Goal: Find specific fact: Find specific page/section

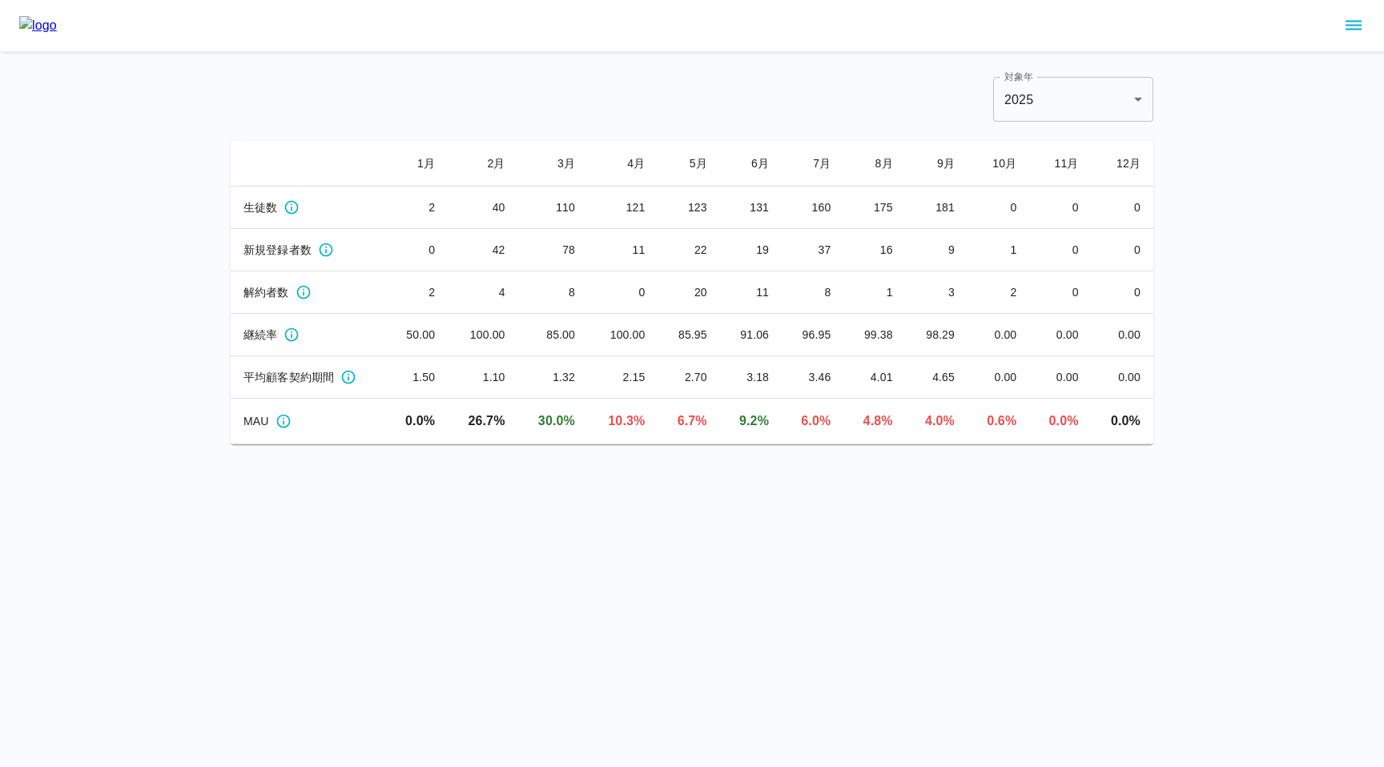
click at [1355, 28] on icon "sidemenu" at bounding box center [1354, 26] width 16 height 10
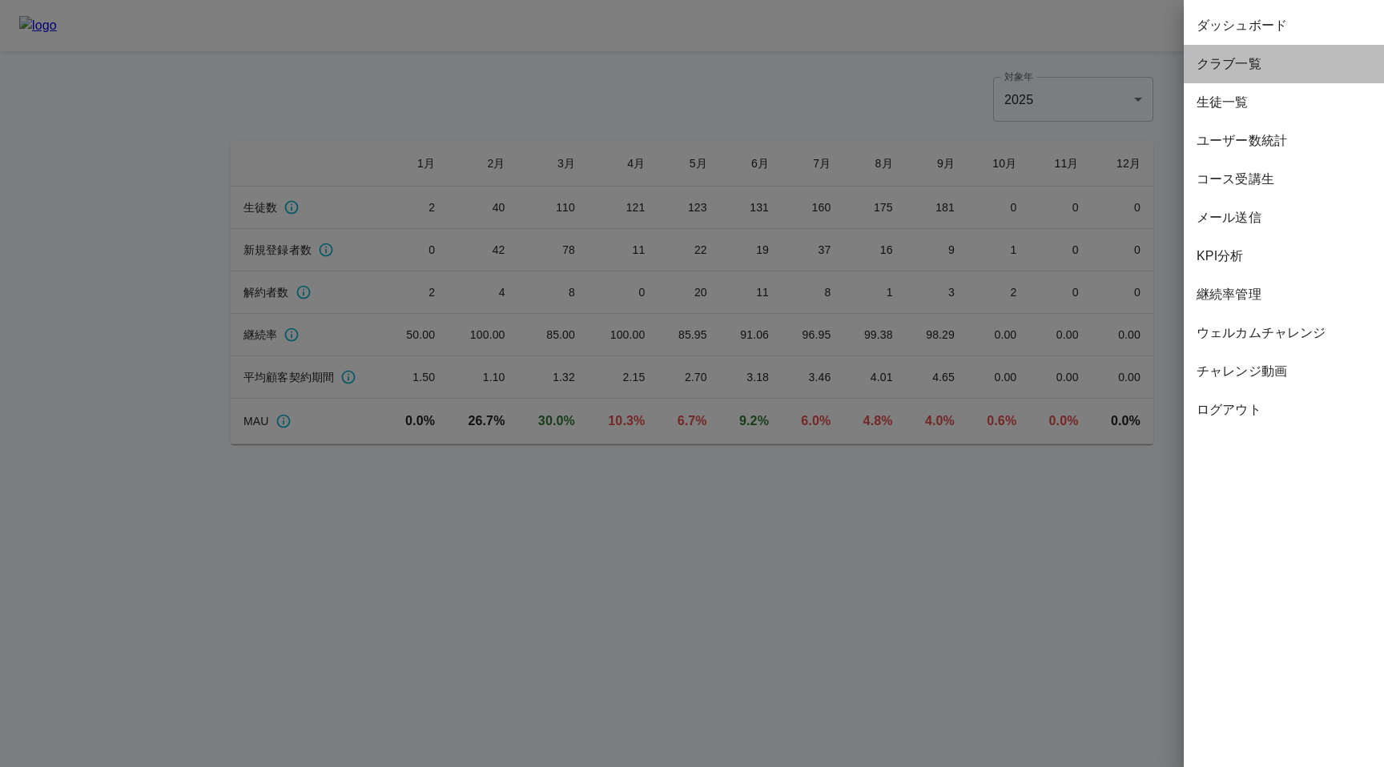
click at [1235, 70] on span "クラブ一覧" at bounding box center [1284, 63] width 175 height 19
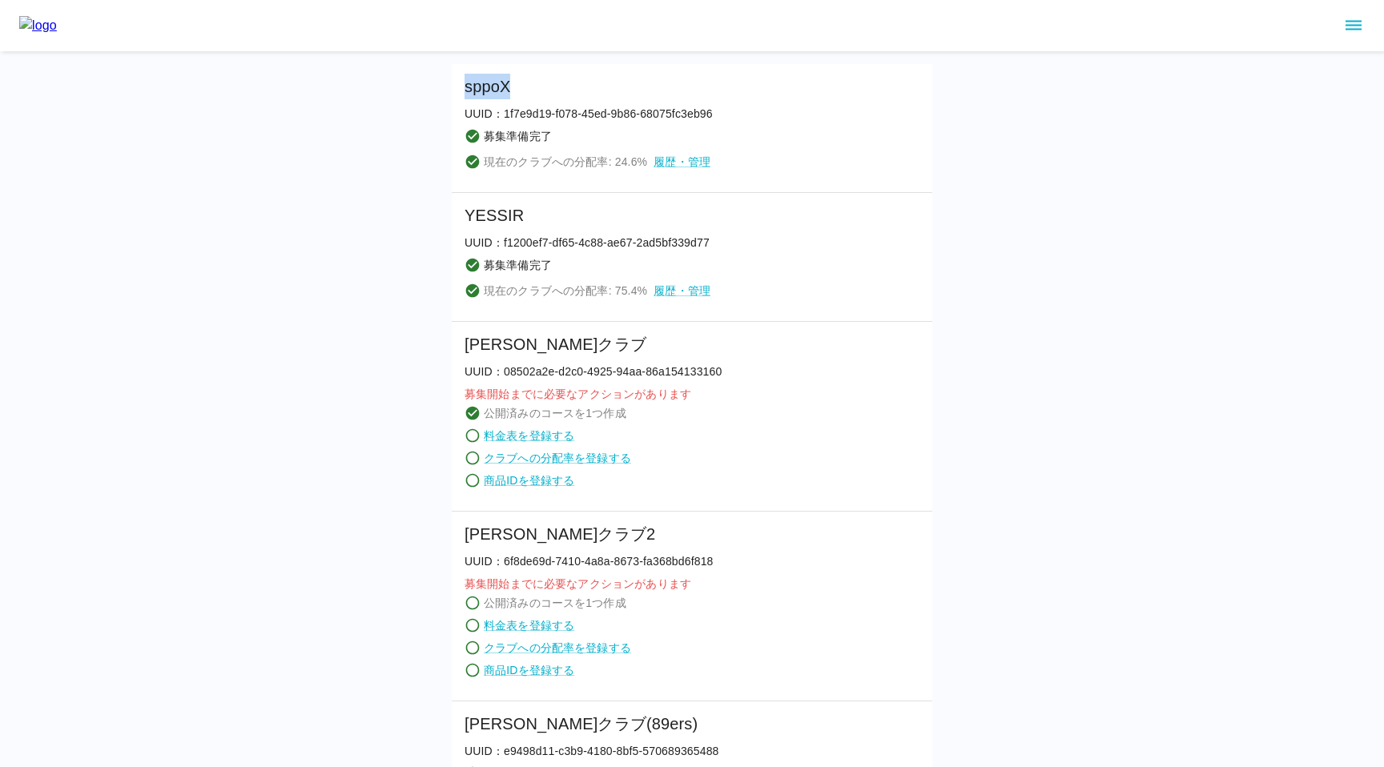
drag, startPoint x: 464, startPoint y: 85, endPoint x: 521, endPoint y: 87, distance: 57.7
click at [521, 87] on h6 "sppoX" at bounding box center [589, 87] width 248 height 26
click at [537, 96] on h6 "sppoX" at bounding box center [589, 87] width 248 height 26
drag, startPoint x: 511, startPoint y: 88, endPoint x: 500, endPoint y: 87, distance: 11.2
click at [500, 87] on h6 "sppoX" at bounding box center [589, 87] width 248 height 26
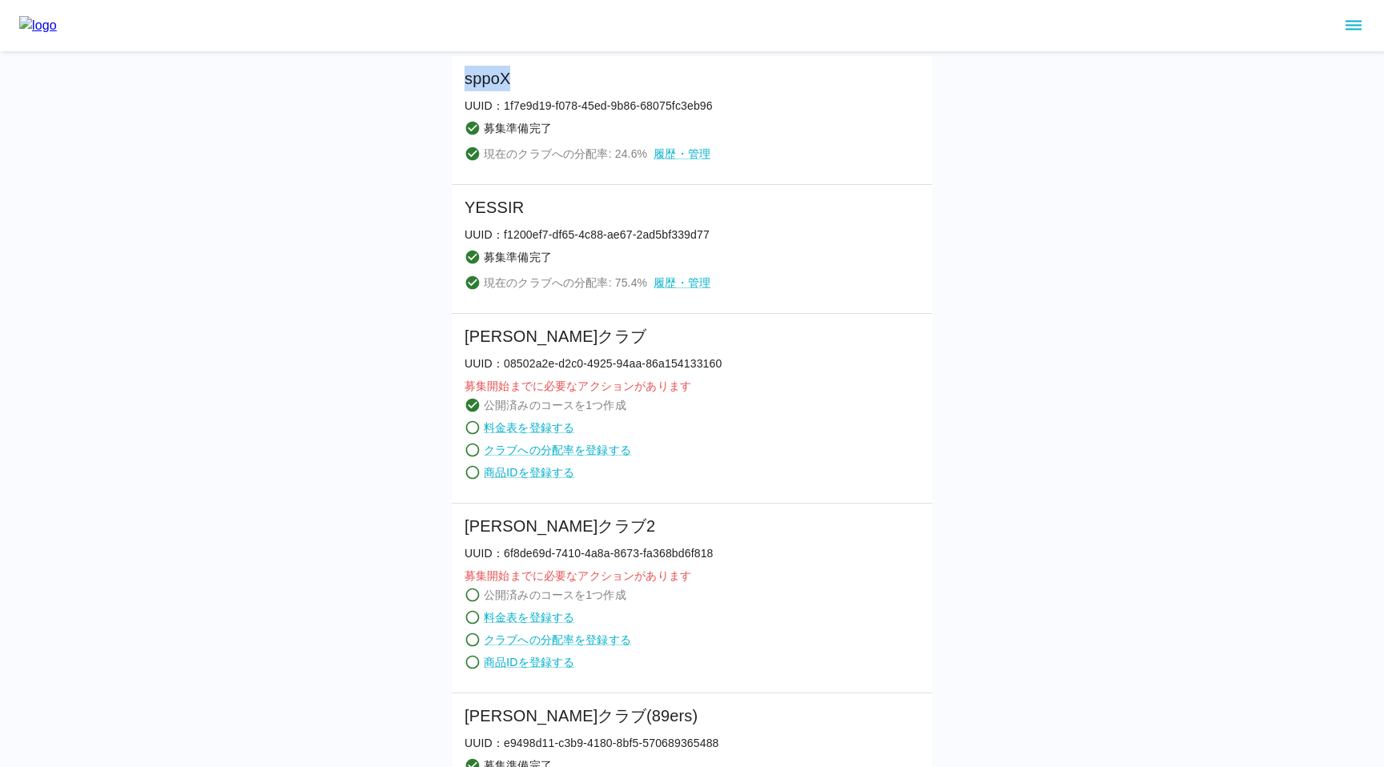
drag, startPoint x: 465, startPoint y: 79, endPoint x: 521, endPoint y: 81, distance: 55.3
click at [521, 81] on h6 "sppoX" at bounding box center [589, 79] width 248 height 26
click at [542, 88] on h6 "sppoX" at bounding box center [589, 79] width 248 height 26
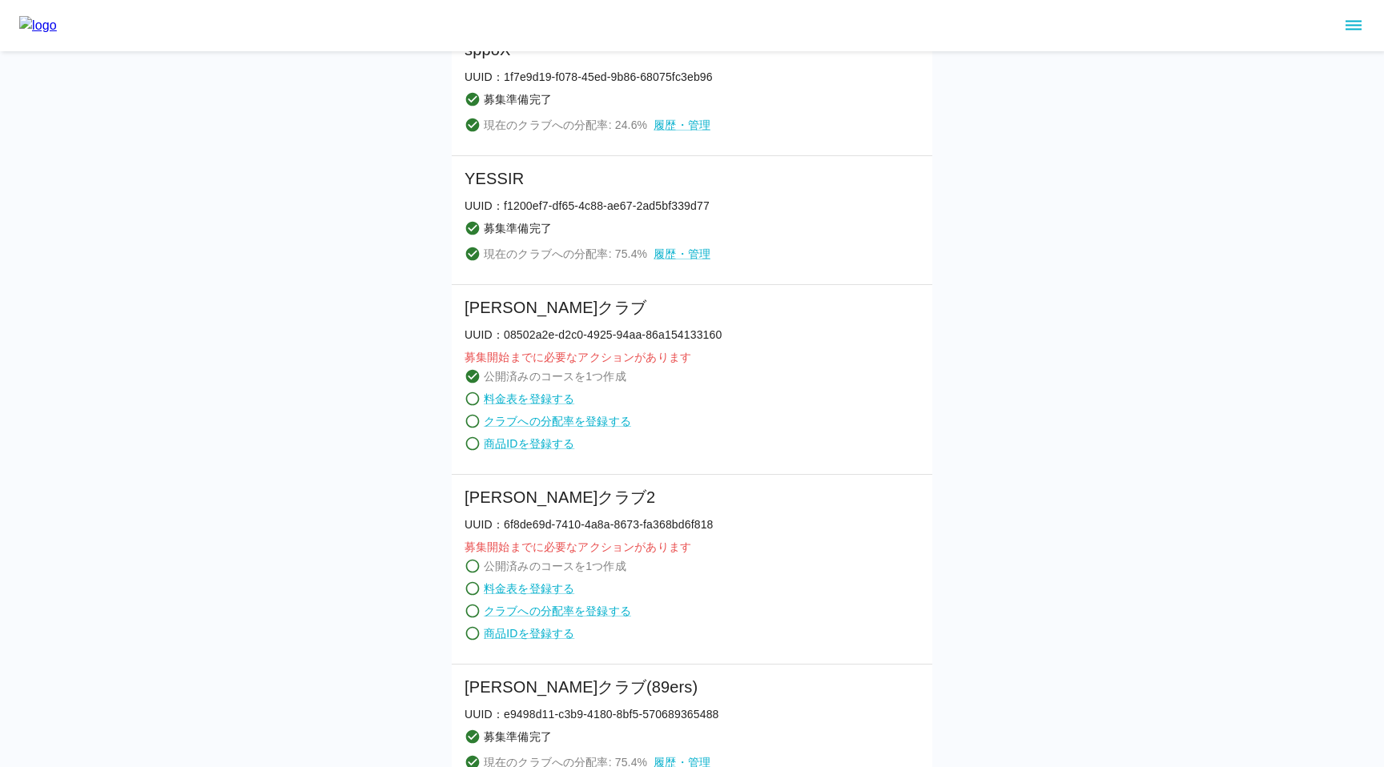
scroll to position [0, 0]
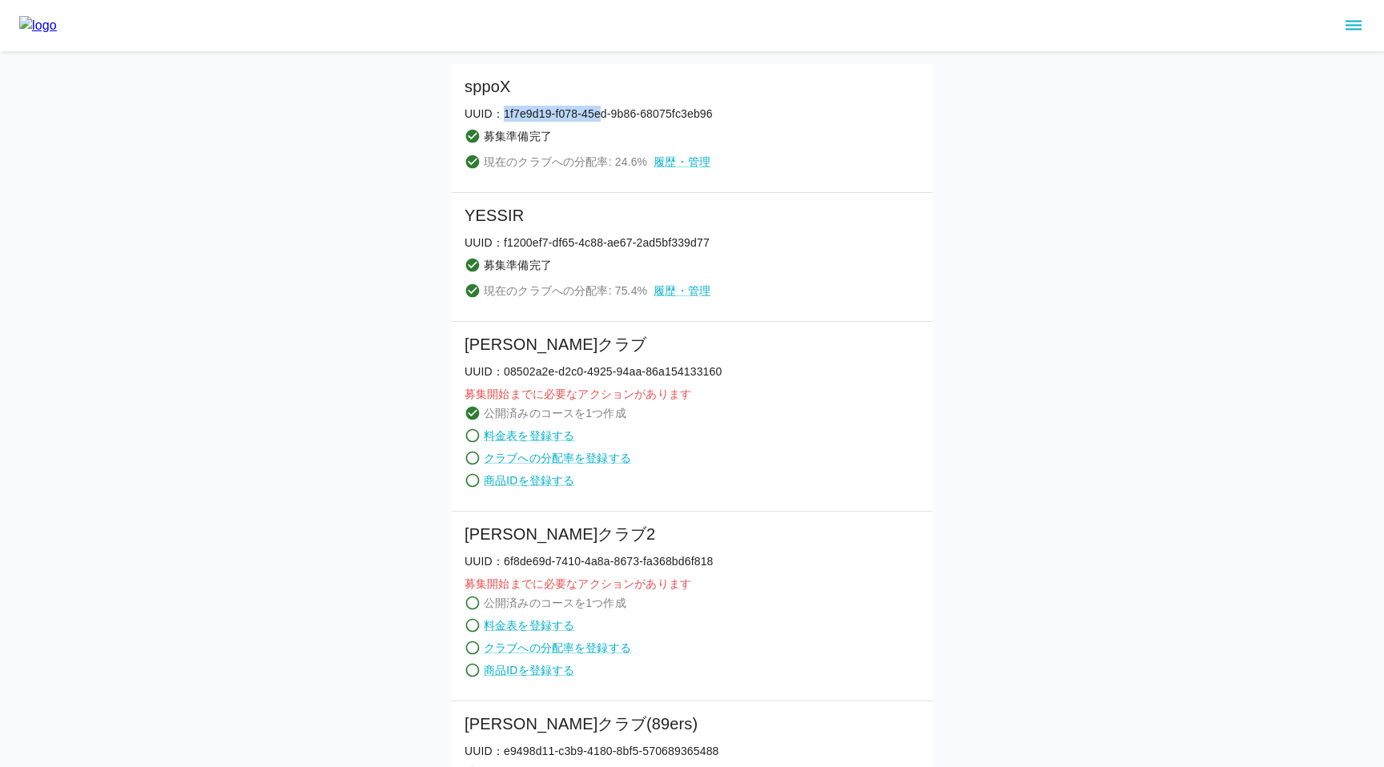
drag, startPoint x: 502, startPoint y: 111, endPoint x: 598, endPoint y: 113, distance: 96.1
click at [598, 113] on p "UUID： 1f7e9d19-f078-45ed-9b86-68075fc3eb96" at bounding box center [589, 114] width 248 height 16
click at [510, 119] on p "UUID： 1f7e9d19-f078-45ed-9b86-68075fc3eb96" at bounding box center [589, 114] width 248 height 16
drag, startPoint x: 505, startPoint y: 118, endPoint x: 718, endPoint y: 119, distance: 212.3
click at [718, 119] on li "sppoX UUID： 1f7e9d19-f078-45ed-9b86-68075fc3eb96 募集準備完了 現在のクラブへの分配率: 24.6 % 履歴・…" at bounding box center [692, 128] width 481 height 129
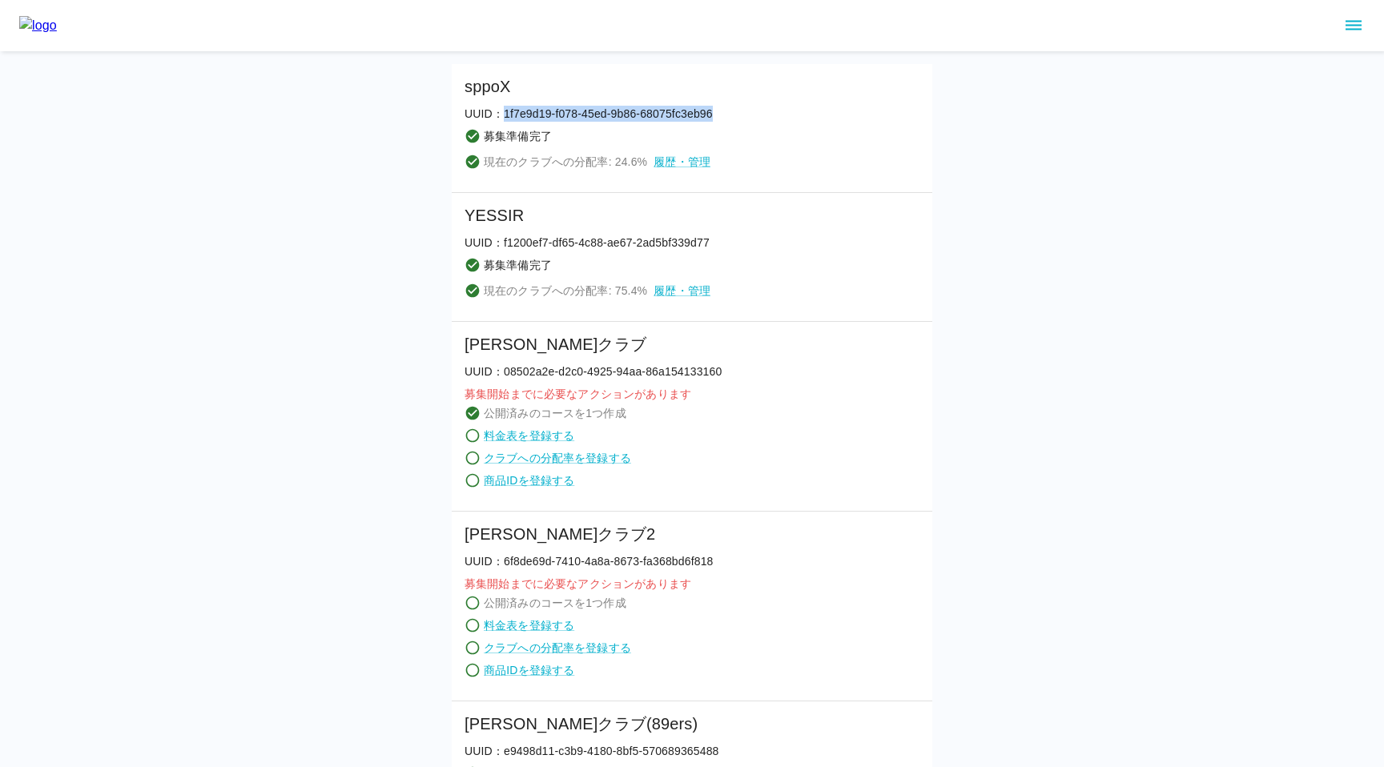
copy p "1f7e9d19-f078-45ed-9b86-68075fc3eb96"
drag, startPoint x: 505, startPoint y: 115, endPoint x: 719, endPoint y: 116, distance: 213.9
click at [719, 116] on li "sppoX UUID： 1f7e9d19-f078-45ed-9b86-68075fc3eb96 募集準備完了 現在のクラブへの分配率: 24.6 % 履歴・…" at bounding box center [692, 128] width 481 height 129
copy p "1f7e9d19-f078-45ed-9b86-68075fc3eb96"
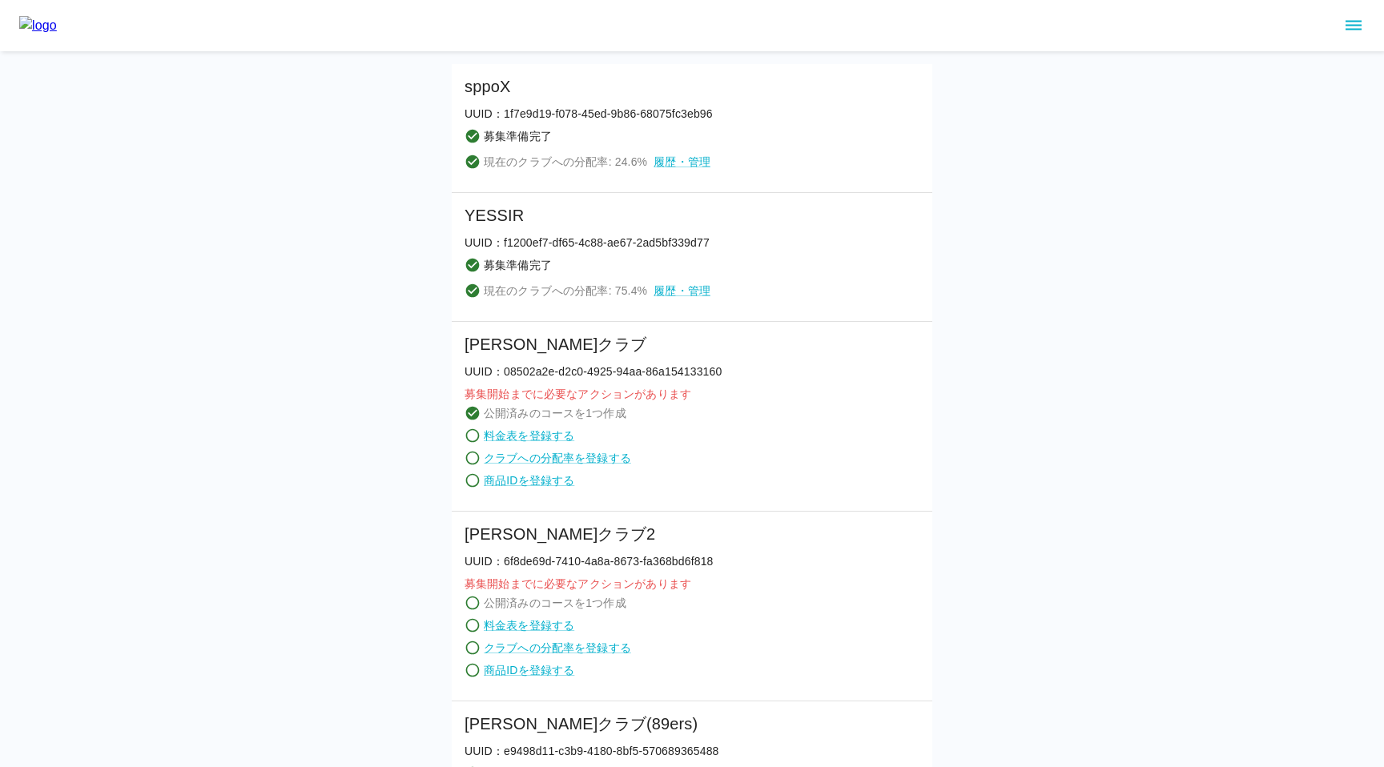
drag, startPoint x: 504, startPoint y: 115, endPoint x: 794, endPoint y: 125, distance: 290.1
click at [794, 125] on li "sppoX UUID： 1f7e9d19-f078-45ed-9b86-68075fc3eb96 募集準備完了 現在のクラブへの分配率: 24.6 % 履歴・…" at bounding box center [692, 128] width 481 height 129
click at [868, 116] on li "sppoX UUID： 1f7e9d19-f078-45ed-9b86-68075fc3eb96 募集準備完了 現在のクラブへの分配率: 24.6 % 履歴・…" at bounding box center [692, 128] width 481 height 129
